Goal: Information Seeking & Learning: Understand process/instructions

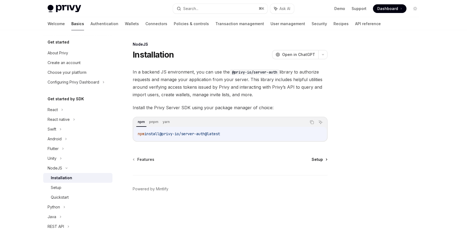
click at [318, 160] on span "Setup" at bounding box center [316, 159] width 11 height 5
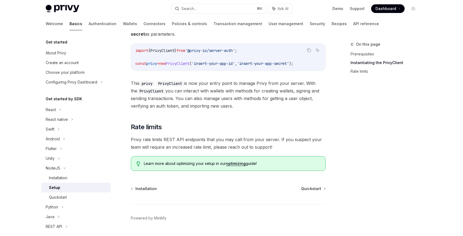
scroll to position [118, 0]
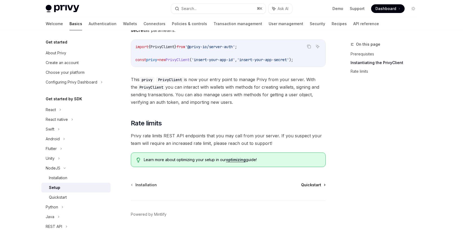
click at [316, 186] on span "Quickstart" at bounding box center [311, 184] width 20 height 5
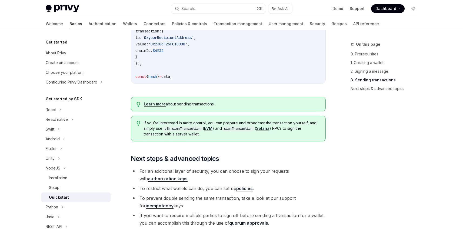
scroll to position [574, 0]
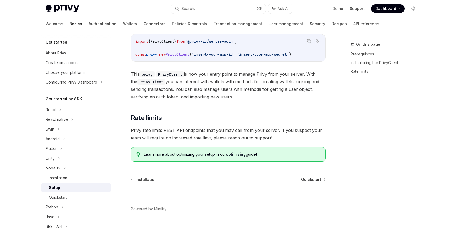
scroll to position [118, 0]
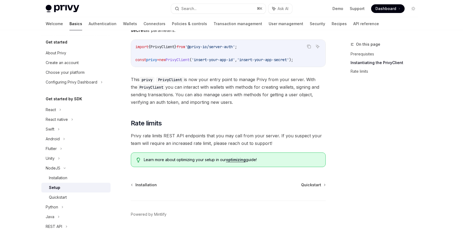
type textarea "*"
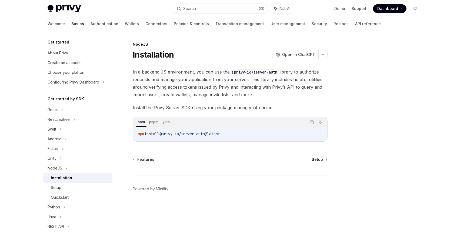
click at [319, 159] on span "Setup" at bounding box center [316, 159] width 11 height 5
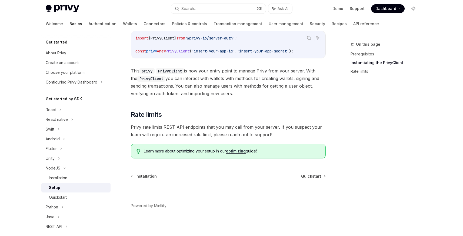
scroll to position [130, 0]
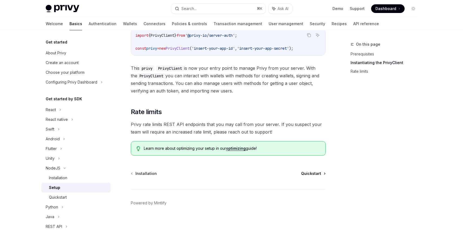
click at [318, 175] on span "Quickstart" at bounding box center [311, 173] width 20 height 5
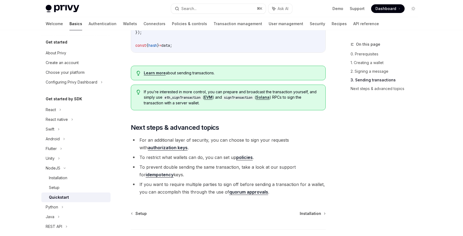
scroll to position [574, 0]
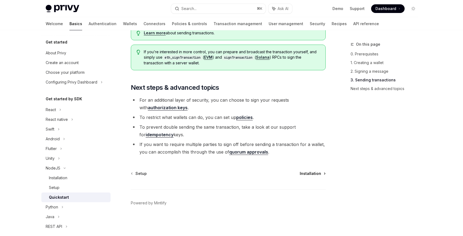
click at [312, 171] on span "Installation" at bounding box center [309, 173] width 21 height 5
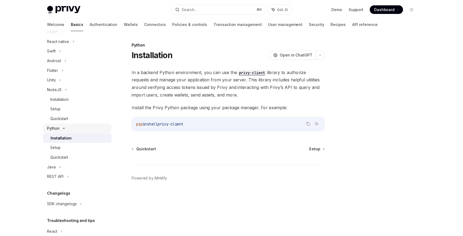
scroll to position [85, 0]
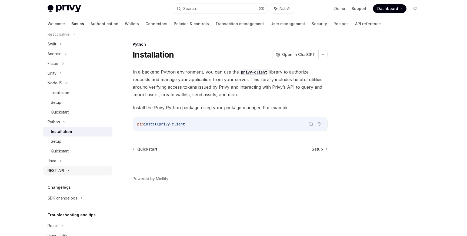
click at [66, 167] on div "REST API" at bounding box center [77, 171] width 69 height 10
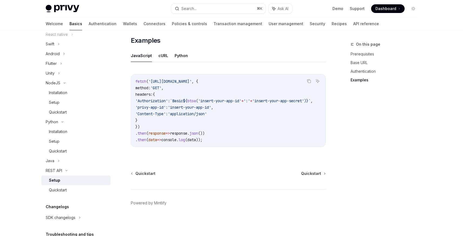
scroll to position [129, 0]
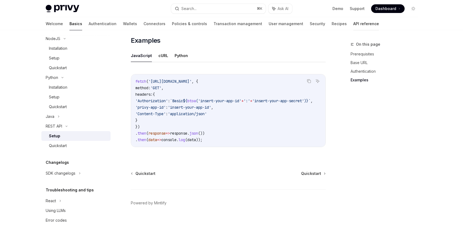
click at [353, 24] on link "API reference" at bounding box center [366, 23] width 26 height 13
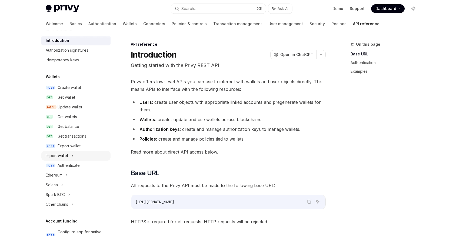
scroll to position [19, 0]
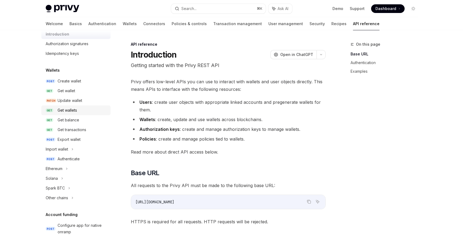
click at [73, 109] on div "Get wallets" at bounding box center [67, 110] width 19 height 6
type textarea "*"
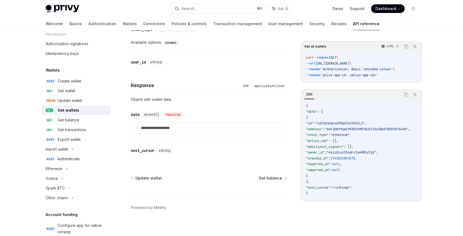
scroll to position [269, 0]
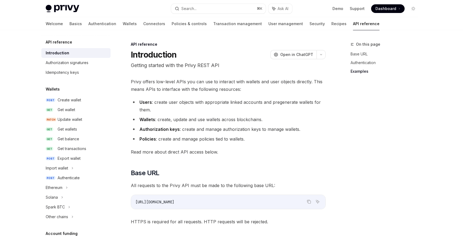
scroll to position [338, 0]
